Goal: Transaction & Acquisition: Purchase product/service

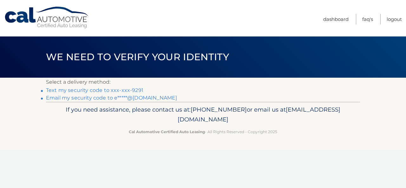
click at [68, 88] on link "Text my security code to xxx-xxx-9291" at bounding box center [94, 90] width 97 height 6
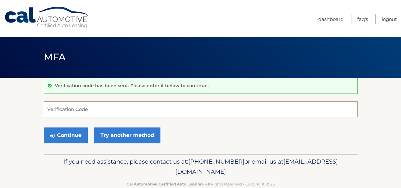
click at [197, 111] on input "Verification Code" at bounding box center [201, 109] width 314 height 16
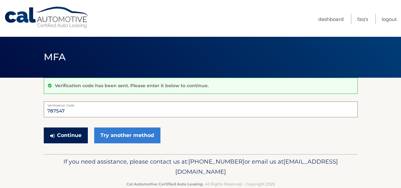
type input "787547"
click at [74, 133] on button "Continue" at bounding box center [66, 135] width 44 height 16
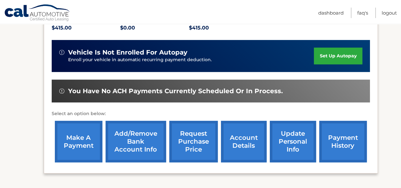
scroll to position [160, 0]
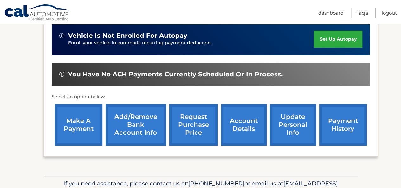
click at [81, 123] on link "make a payment" at bounding box center [79, 125] width 48 height 42
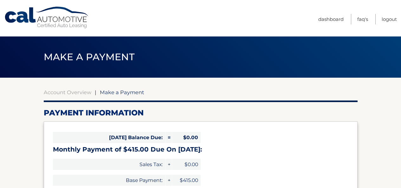
select select "NDY3NjE2NDQtZjU0NS00NTdhLWJhNjUtOTJiNmY1ZWQ5YWYx"
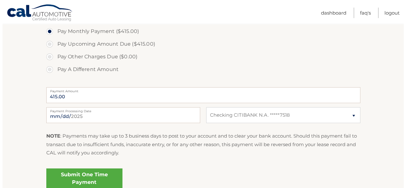
scroll to position [236, 0]
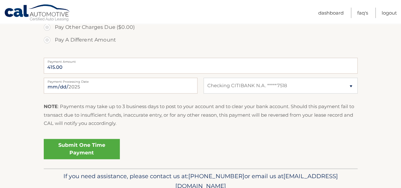
click at [79, 146] on link "Submit One Time Payment" at bounding box center [82, 149] width 76 height 20
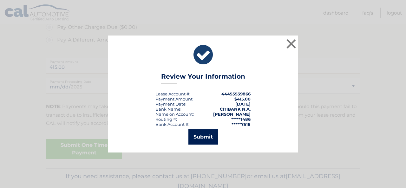
click at [207, 137] on button "Submit" at bounding box center [202, 136] width 29 height 15
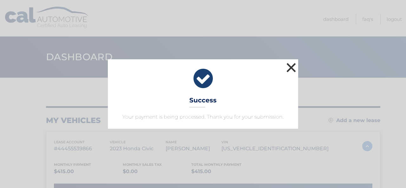
click at [289, 69] on button "×" at bounding box center [291, 67] width 13 height 13
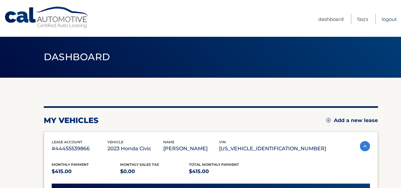
click at [392, 16] on link "Logout" at bounding box center [389, 19] width 15 height 10
